Goal: Information Seeking & Learning: Learn about a topic

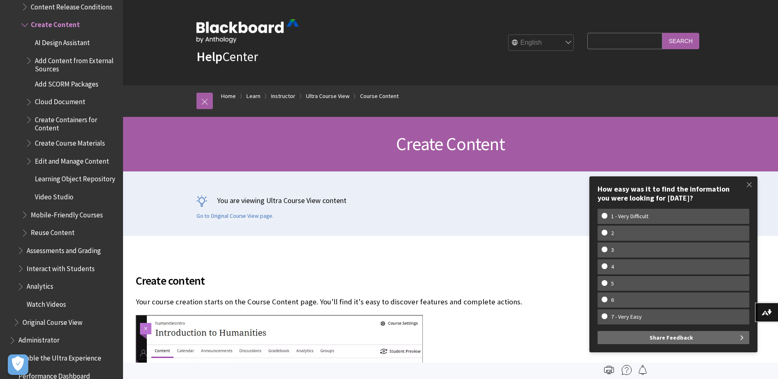
click at [30, 95] on span "Book outline for Blackboard Learn Help" at bounding box center [29, 100] width 9 height 10
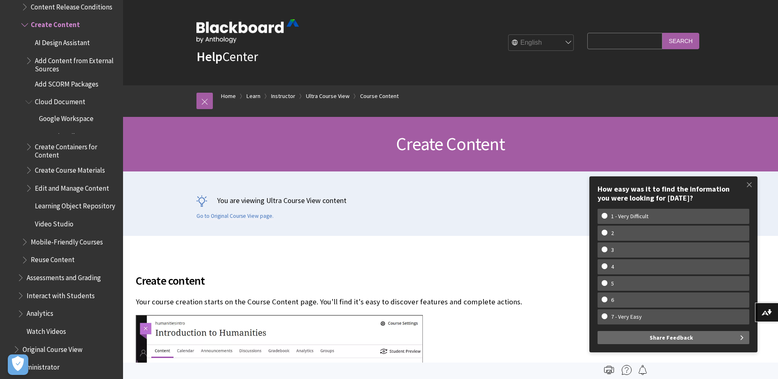
click at [32, 55] on span "Book outline for Blackboard Learn Help" at bounding box center [29, 59] width 9 height 10
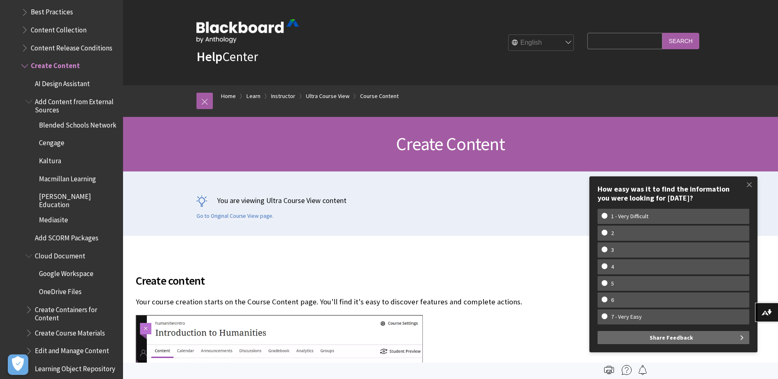
scroll to position [1231, 0]
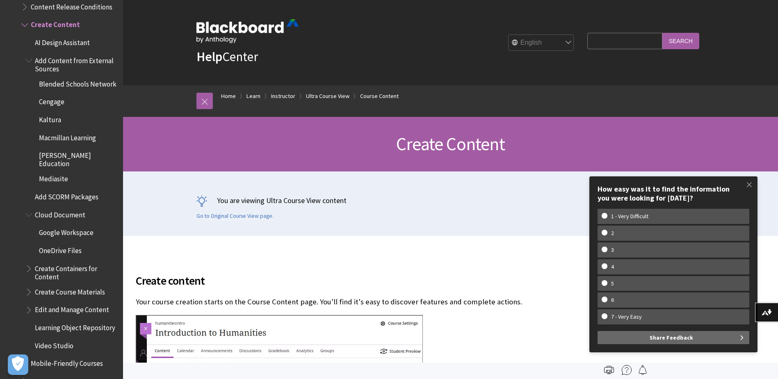
click at [31, 263] on span "Book outline for Blackboard Learn Help" at bounding box center [29, 267] width 9 height 10
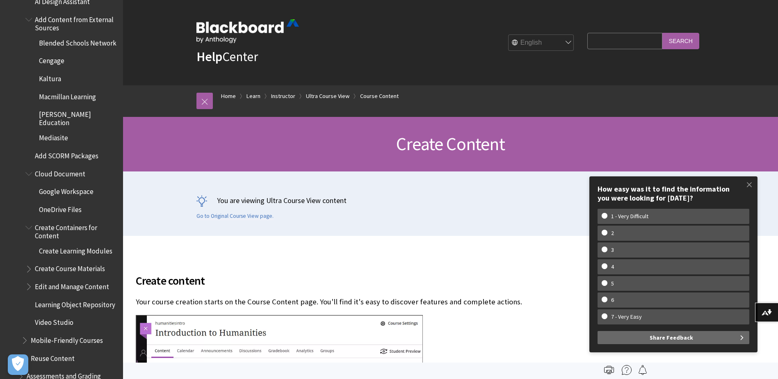
click at [31, 263] on span "Book outline for Blackboard Learn Help" at bounding box center [29, 267] width 9 height 10
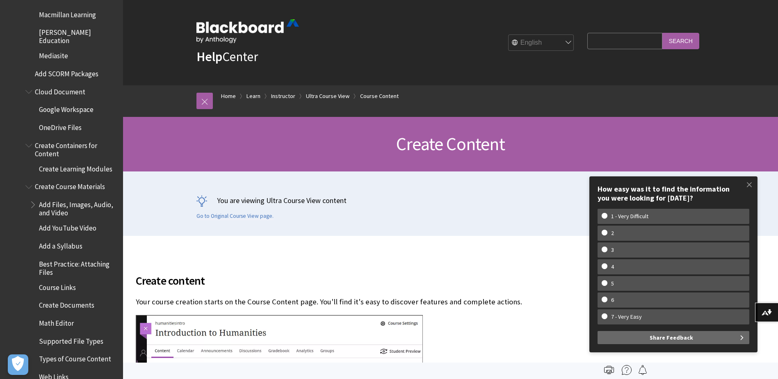
scroll to position [1395, 0]
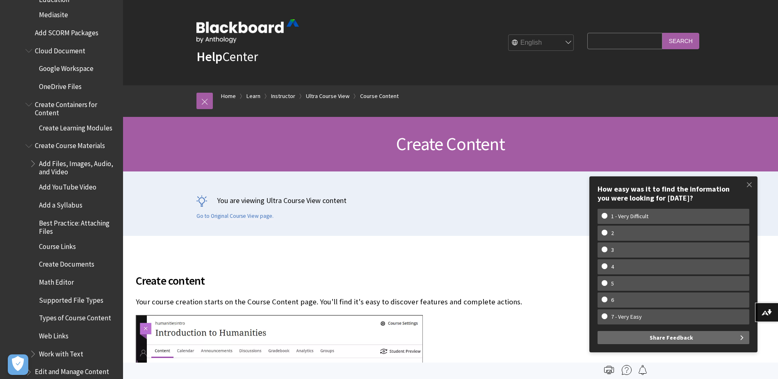
click at [29, 161] on ul "Add Files, Images, Audio, and Video Add YouTube Video Add a Syllabus Best Pract…" at bounding box center [71, 259] width 93 height 204
click at [32, 157] on span "Book outline for Blackboard Learn Help" at bounding box center [34, 162] width 9 height 10
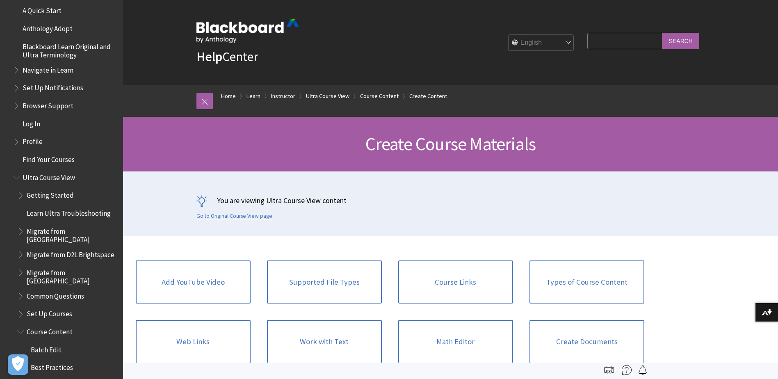
click at [607, 43] on input "Search Query" at bounding box center [624, 41] width 75 height 16
type input "o"
type input "panopto"
click at [662, 33] on input "Search" at bounding box center [680, 41] width 37 height 16
click at [679, 42] on input "Search" at bounding box center [680, 41] width 37 height 16
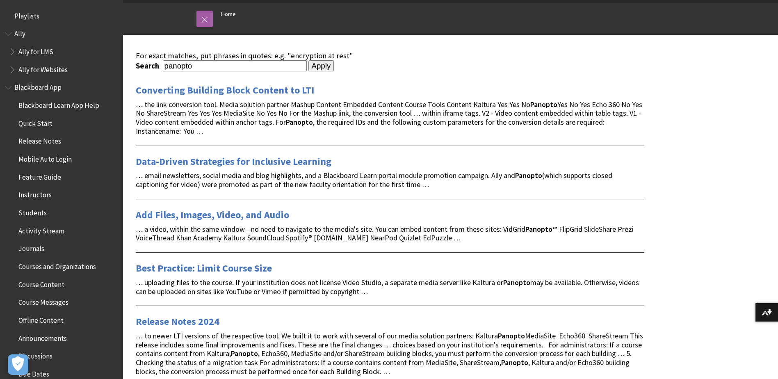
scroll to position [164, 0]
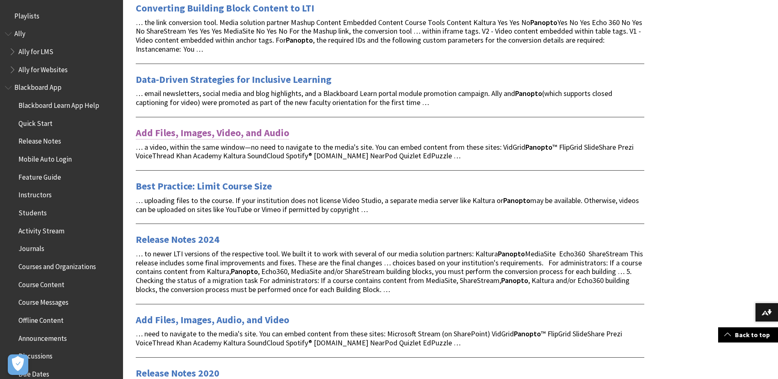
click at [199, 133] on link "Add Files, Images, Video, and Audio" at bounding box center [212, 132] width 153 height 13
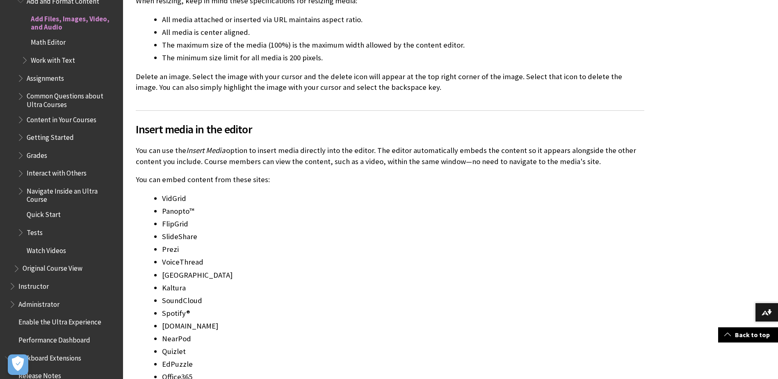
scroll to position [1530, 0]
